Goal: Check status: Check status

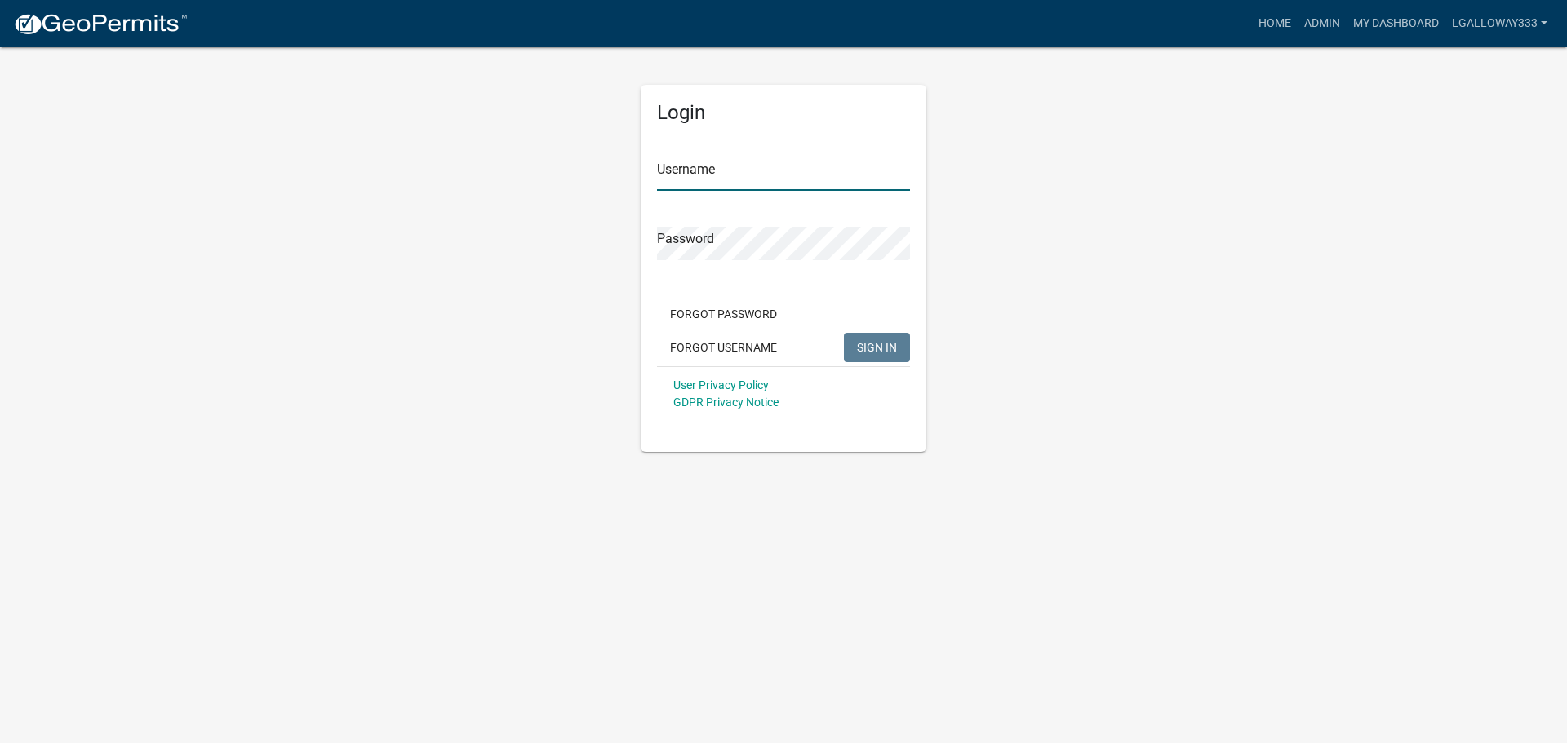
type input "lgalloway333"
click at [877, 355] on button "SIGN IN" at bounding box center [877, 347] width 66 height 29
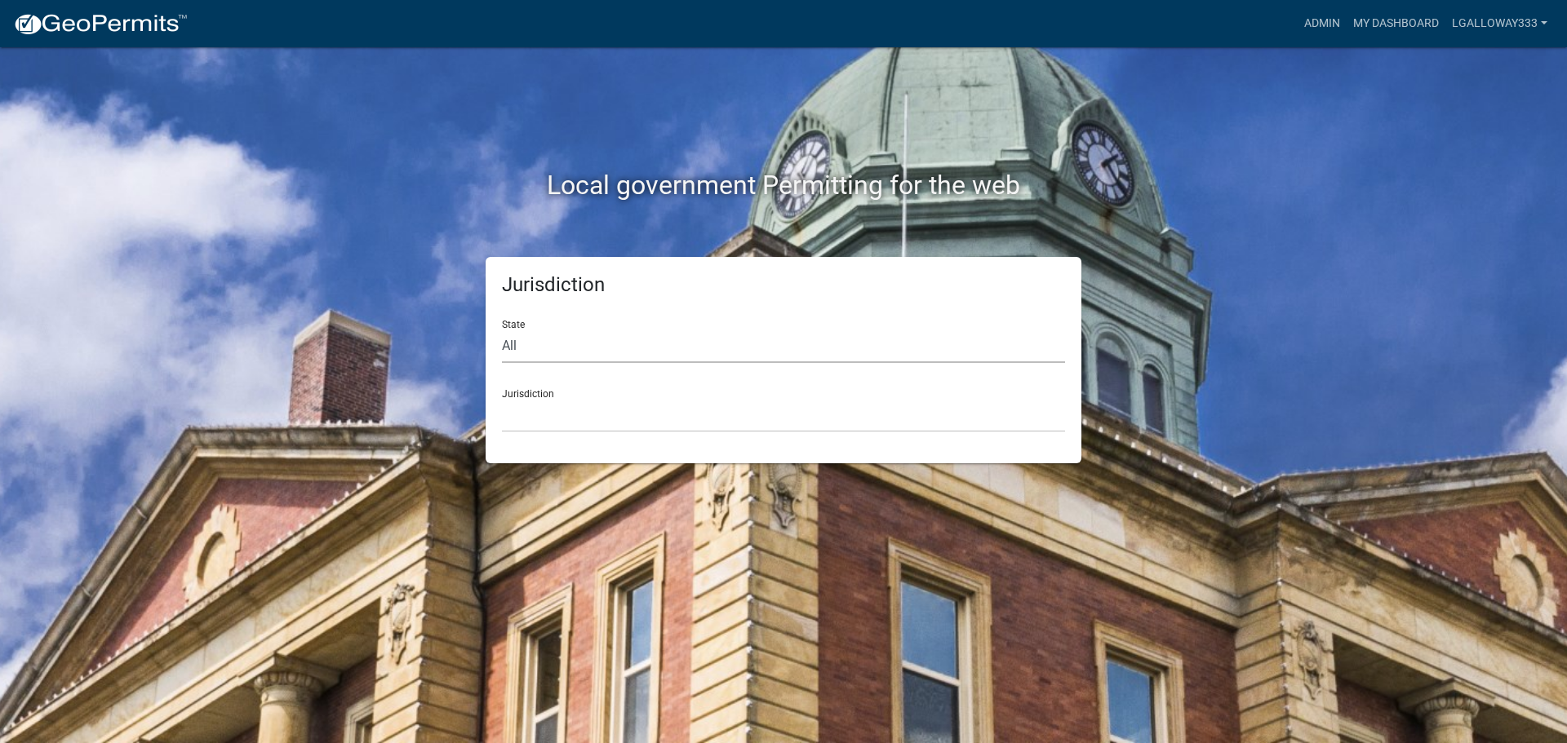
click at [535, 335] on select "All [US_STATE] [US_STATE] [US_STATE] [US_STATE] [US_STATE] [US_STATE] [US_STATE…" at bounding box center [783, 346] width 563 height 33
select select "[US_STATE]"
click at [502, 330] on select "All [US_STATE] [US_STATE] [US_STATE] [US_STATE] [US_STATE] [US_STATE] [US_STATE…" at bounding box center [783, 346] width 563 height 33
click at [513, 407] on select "City of [GEOGRAPHIC_DATA], [US_STATE] [GEOGRAPHIC_DATA], [US_STATE][PERSON_NAME…" at bounding box center [783, 415] width 563 height 33
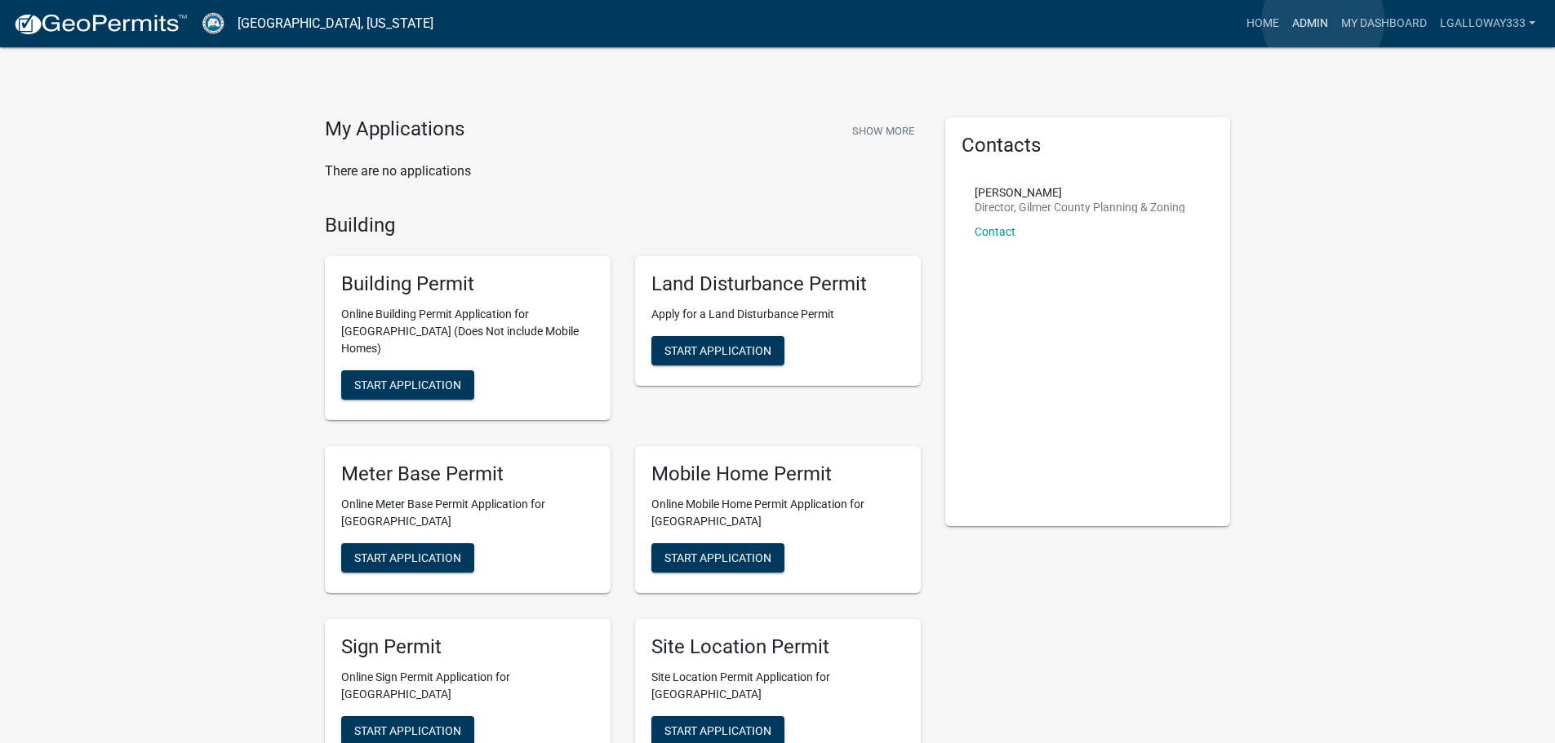
click at [1323, 20] on link "Admin" at bounding box center [1309, 23] width 49 height 31
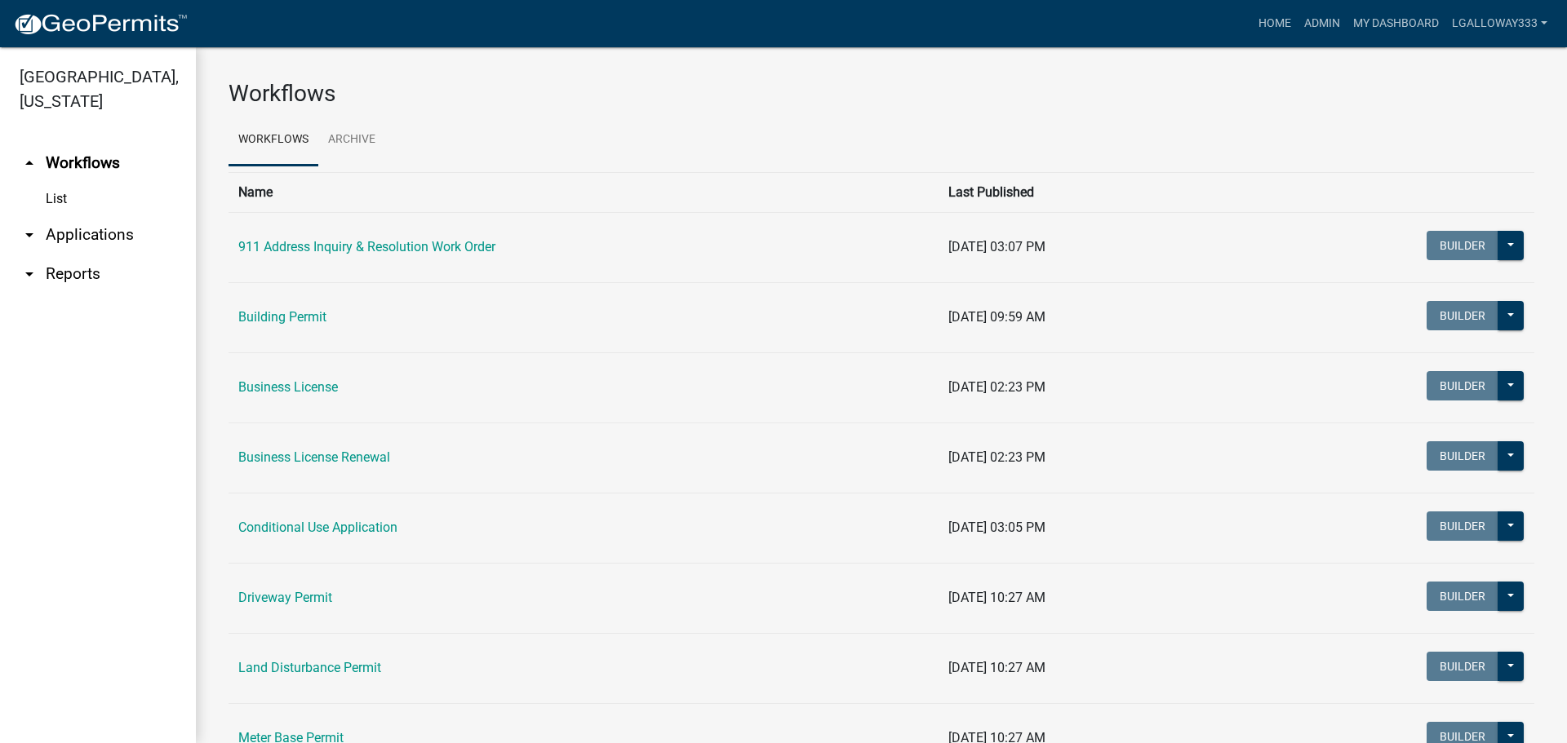
click at [66, 233] on link "arrow_drop_down Applications" at bounding box center [98, 234] width 196 height 39
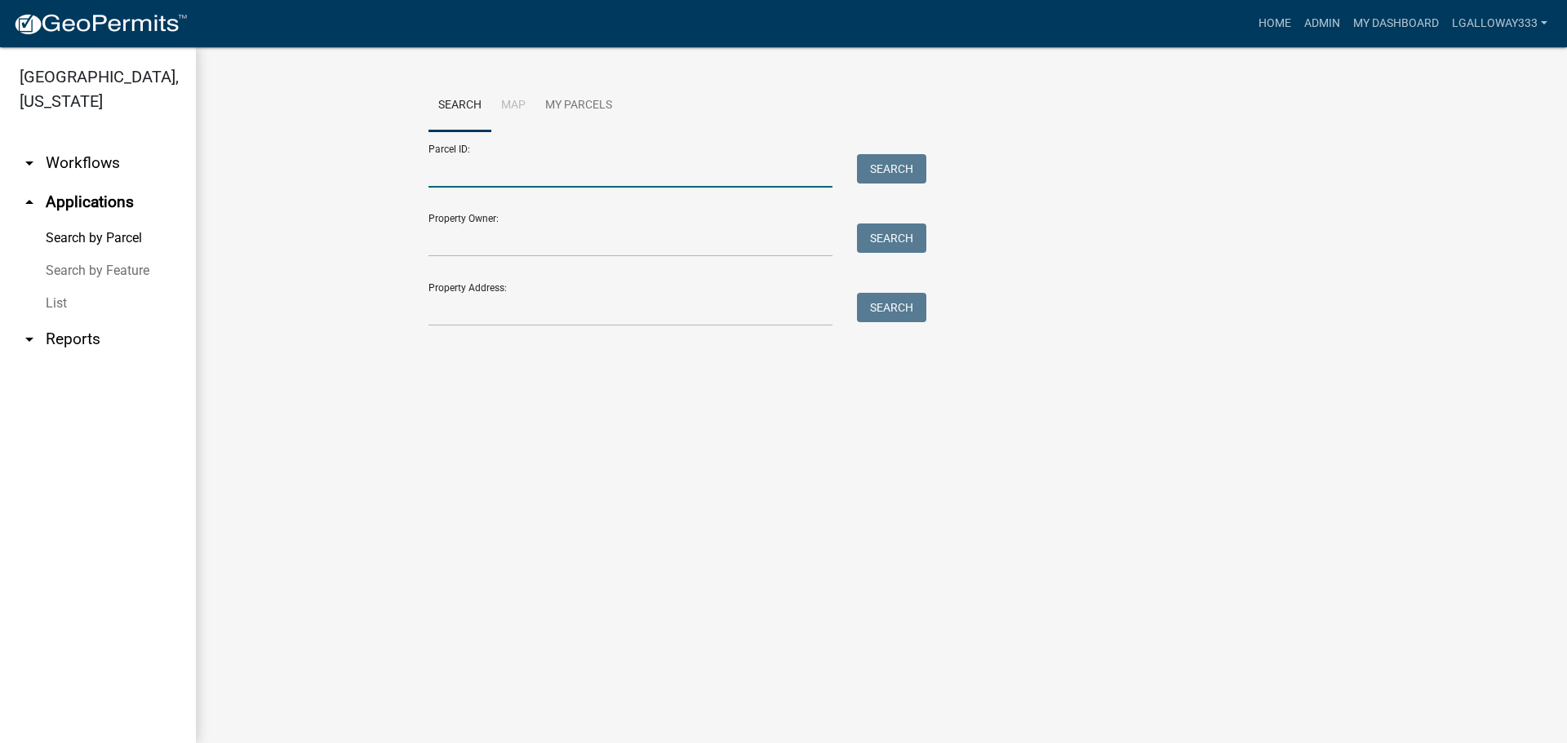
click at [461, 171] on input "Parcel ID:" at bounding box center [630, 170] width 404 height 33
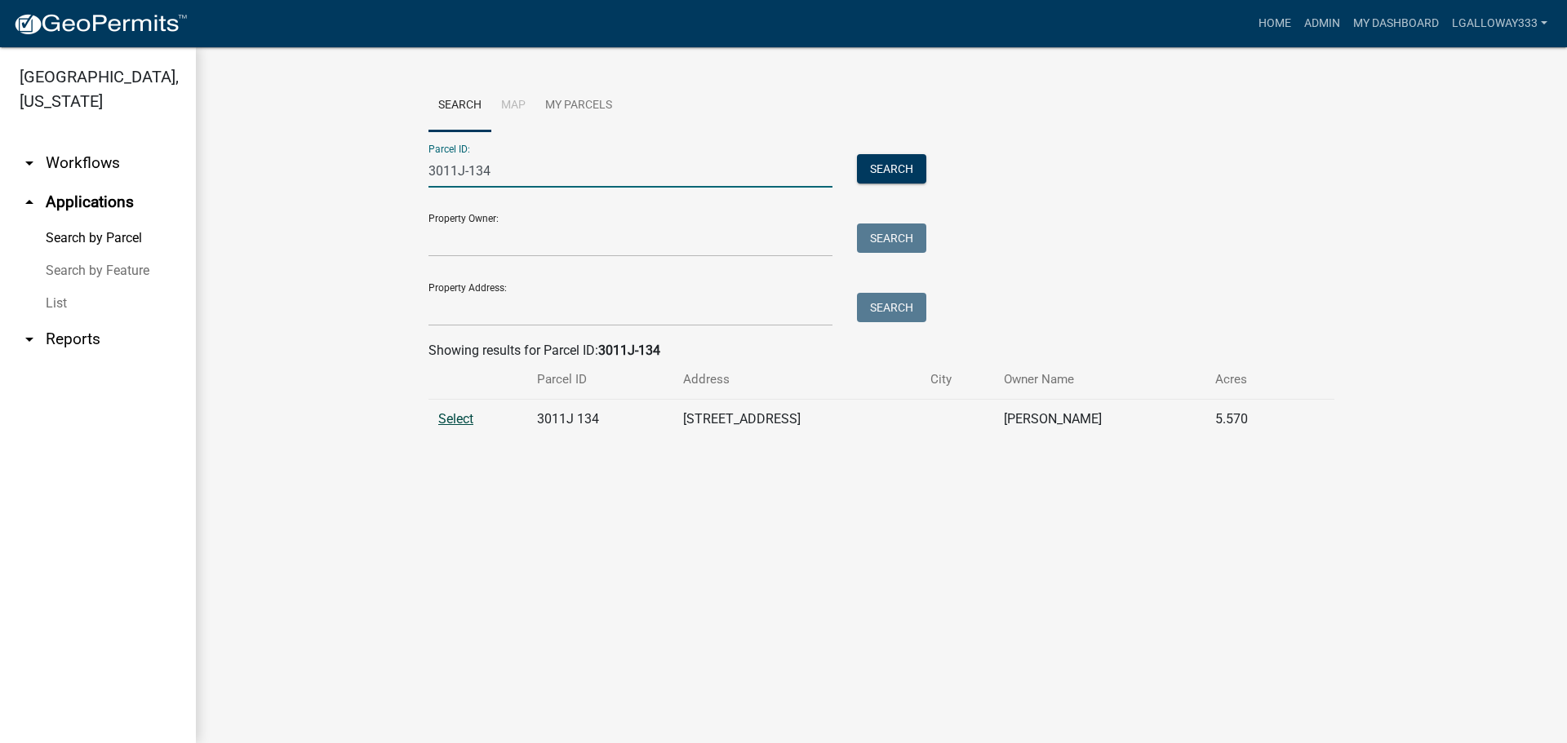
type input "3011J-134"
click at [452, 424] on span "Select" at bounding box center [455, 419] width 35 height 16
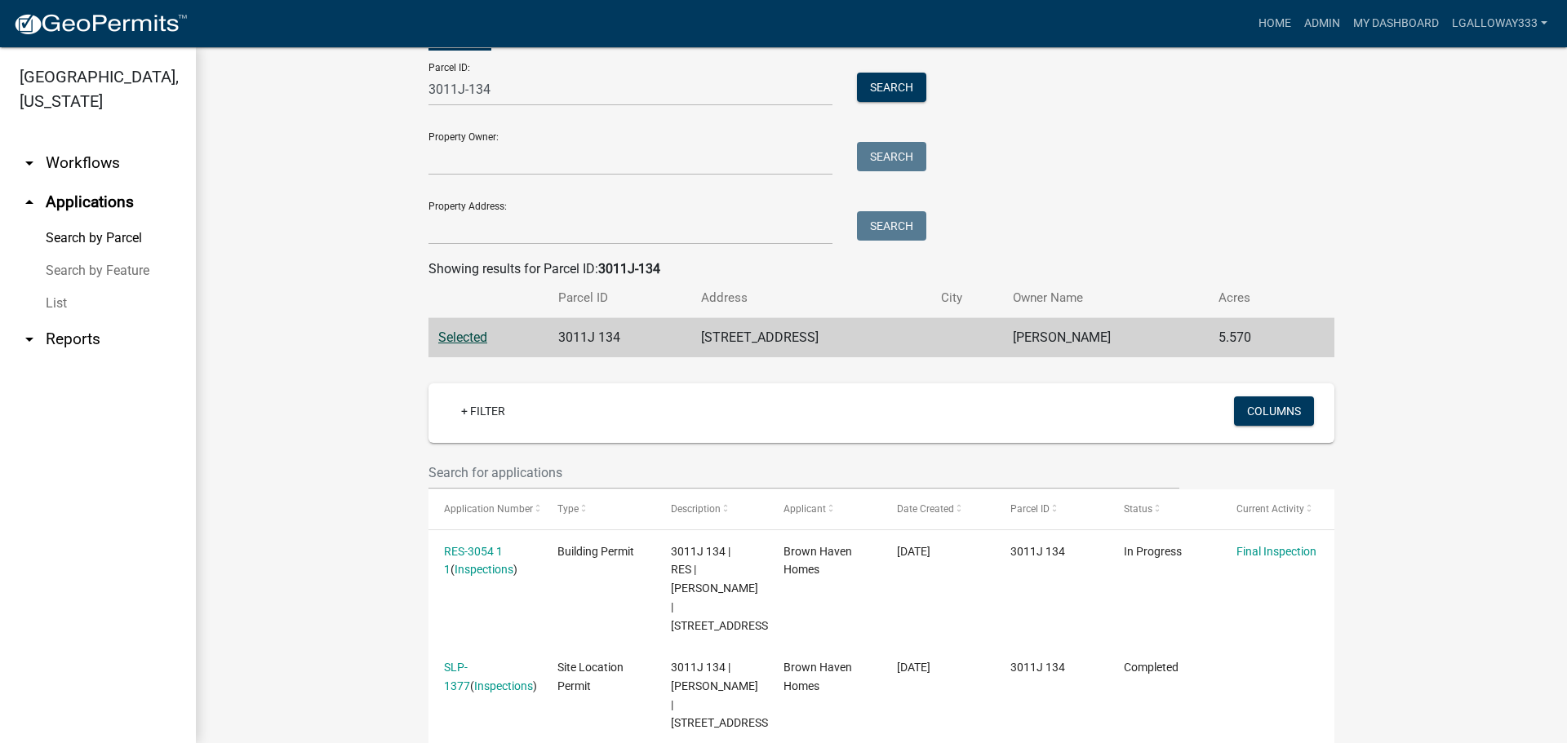
scroll to position [163, 0]
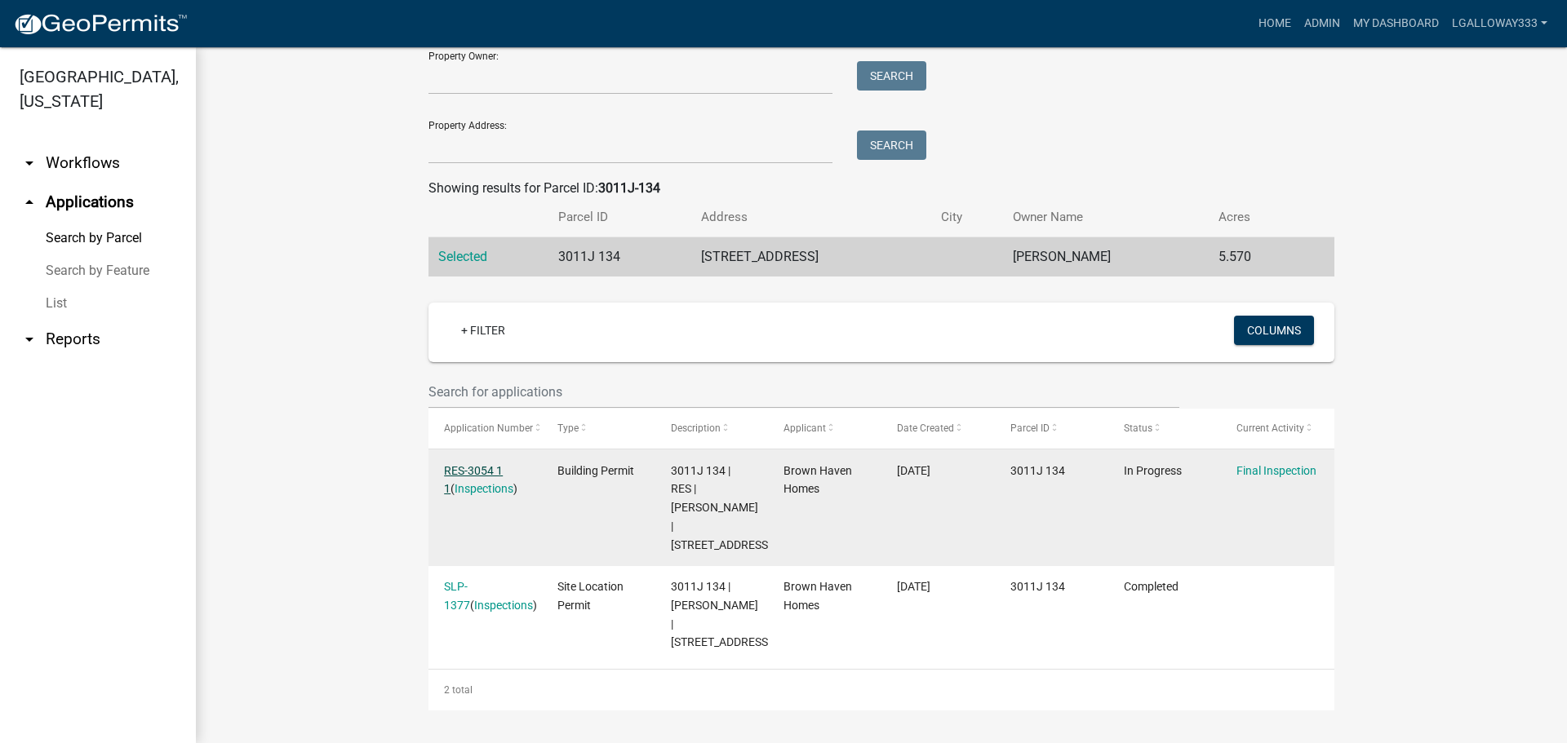
click at [496, 467] on link "RES-3054 1 1" at bounding box center [473, 480] width 59 height 32
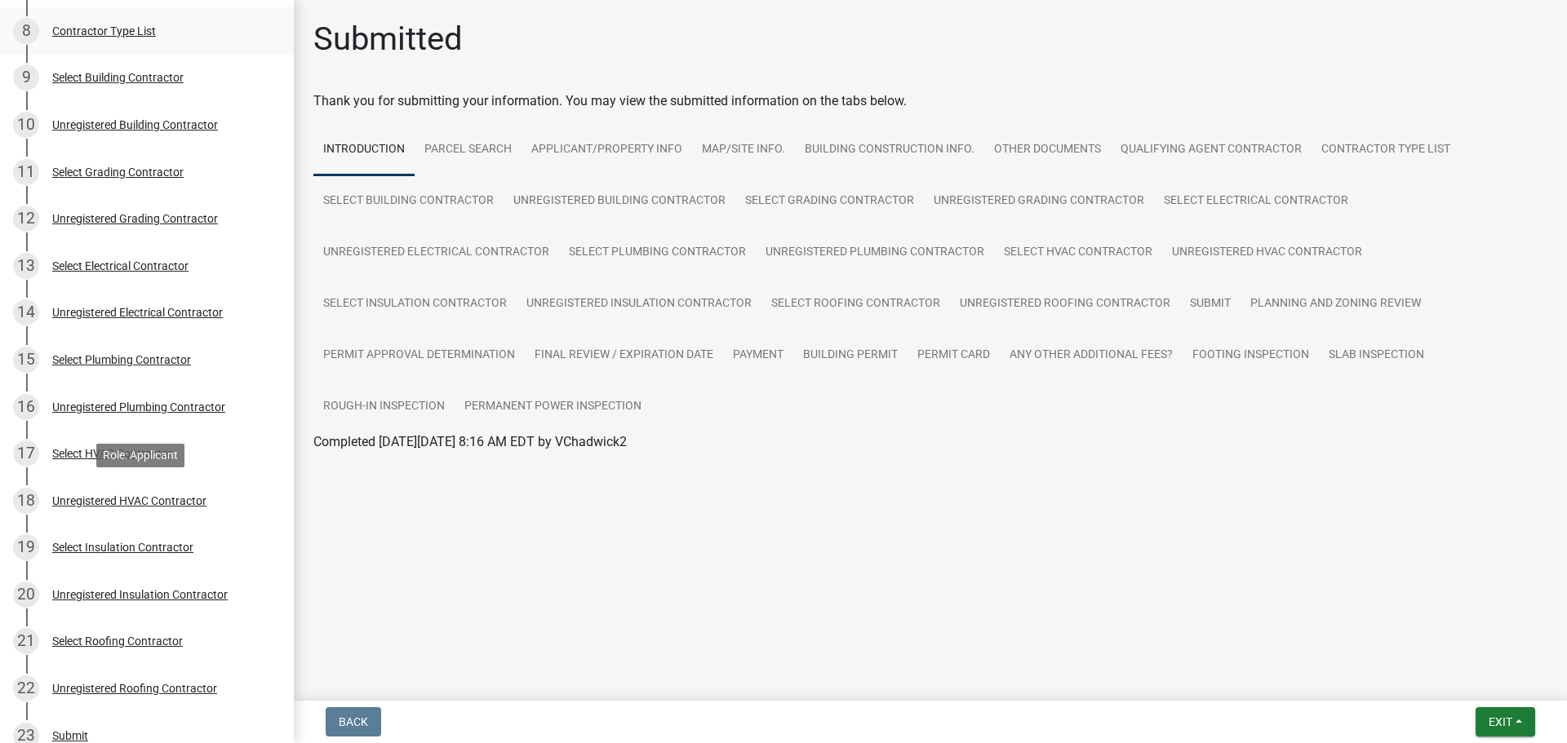
scroll to position [735, 0]
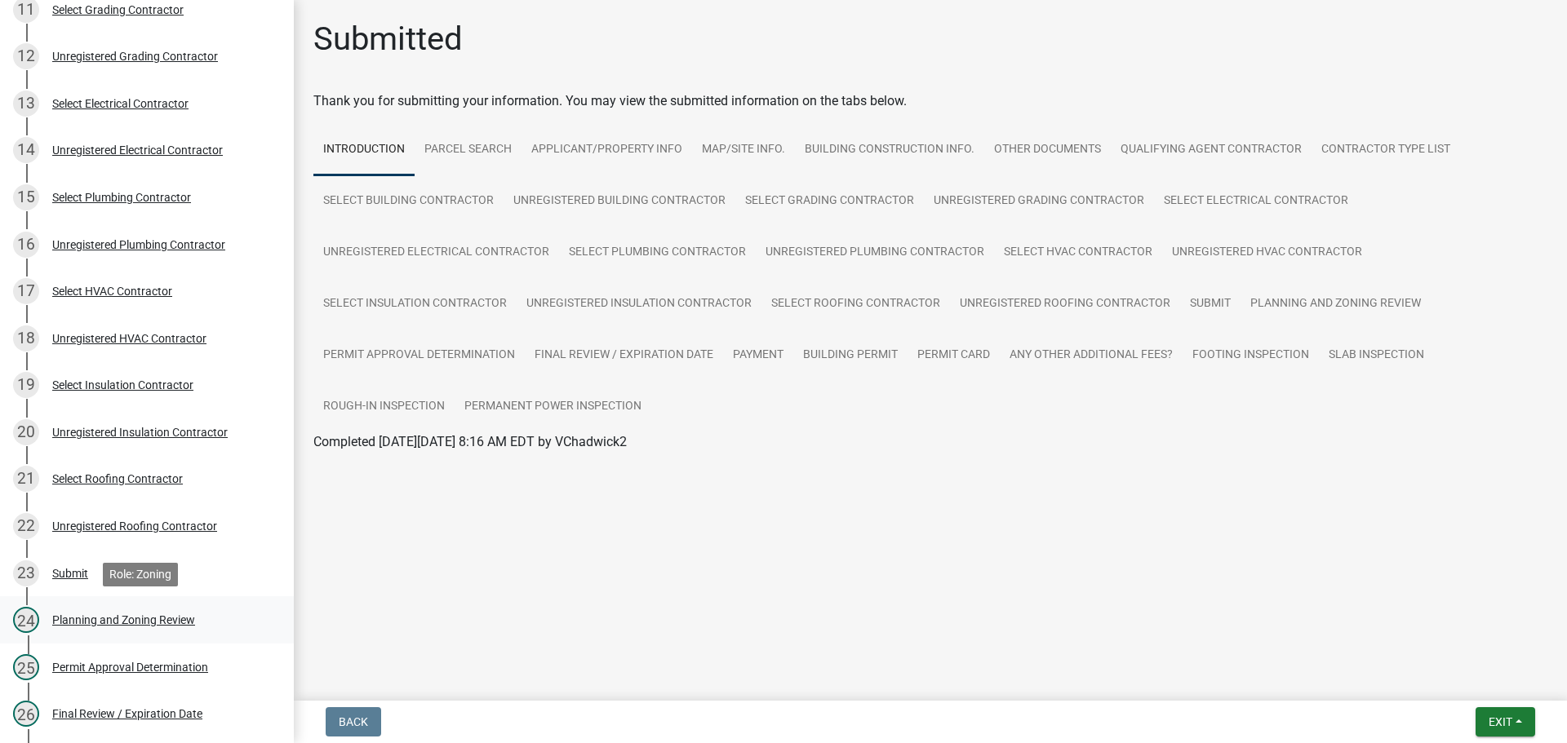
click at [185, 615] on div "Planning and Zoning Review" at bounding box center [123, 620] width 143 height 11
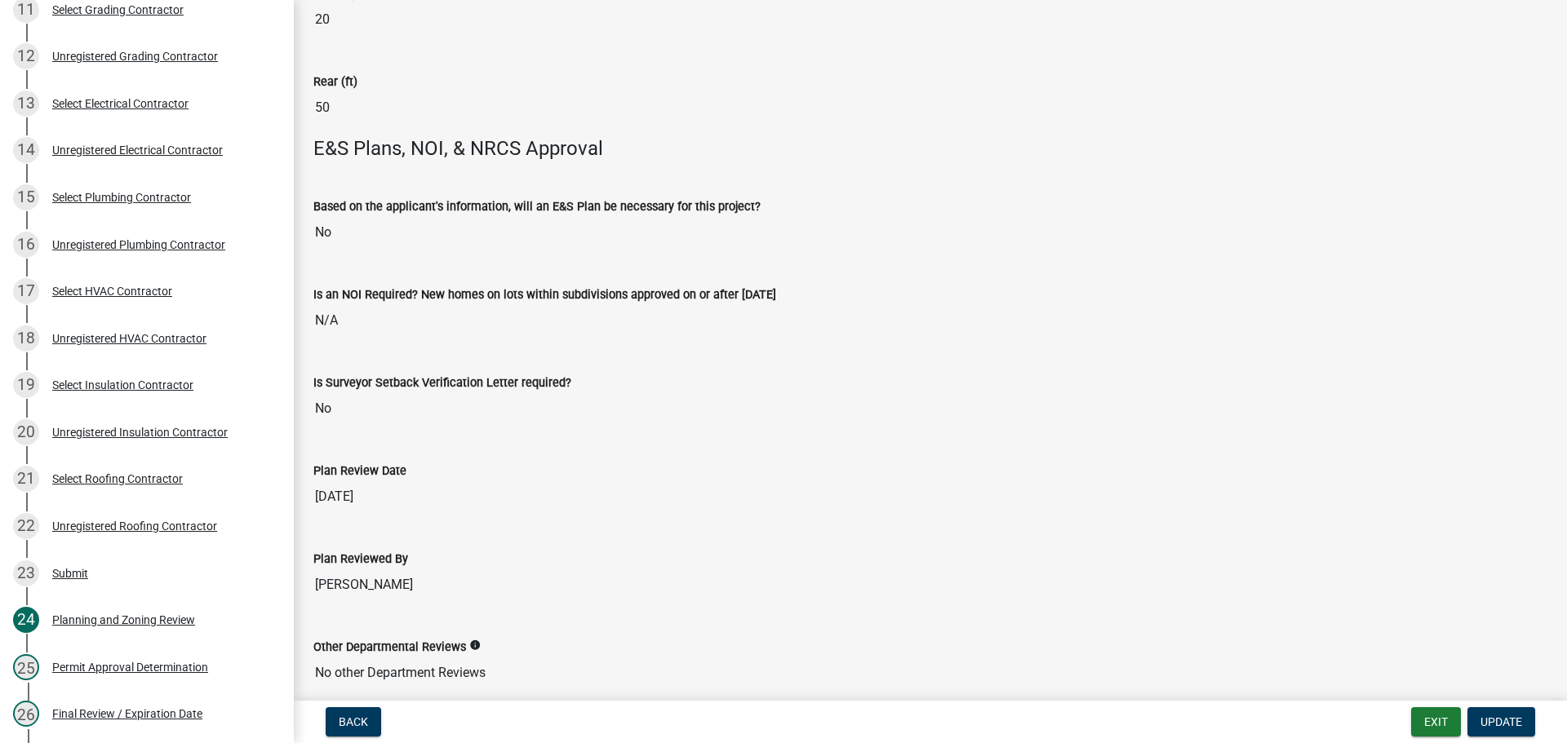
scroll to position [3328, 0]
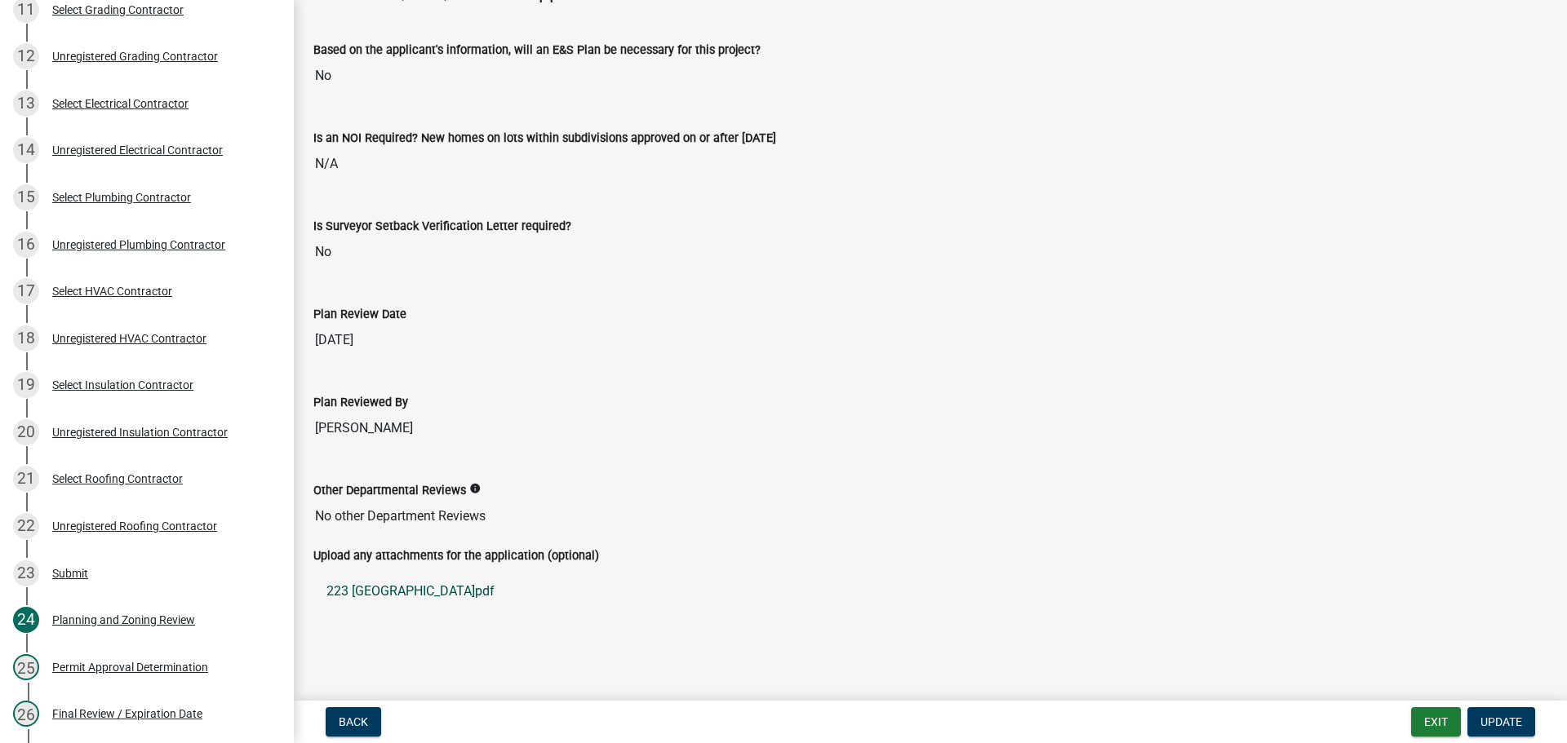
click at [448, 591] on link "223 [GEOGRAPHIC_DATA]pdf" at bounding box center [930, 591] width 1234 height 39
